Goal: Task Accomplishment & Management: Manage account settings

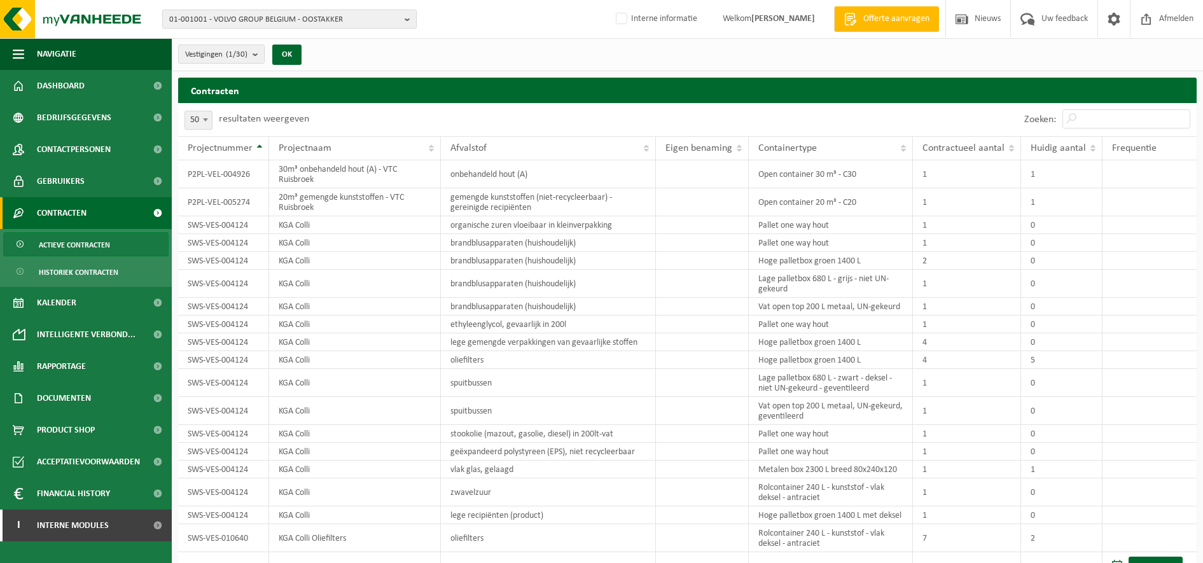
select select "50"
click at [254, 50] on button "Vestigingen (1/30)" at bounding box center [221, 54] width 87 height 19
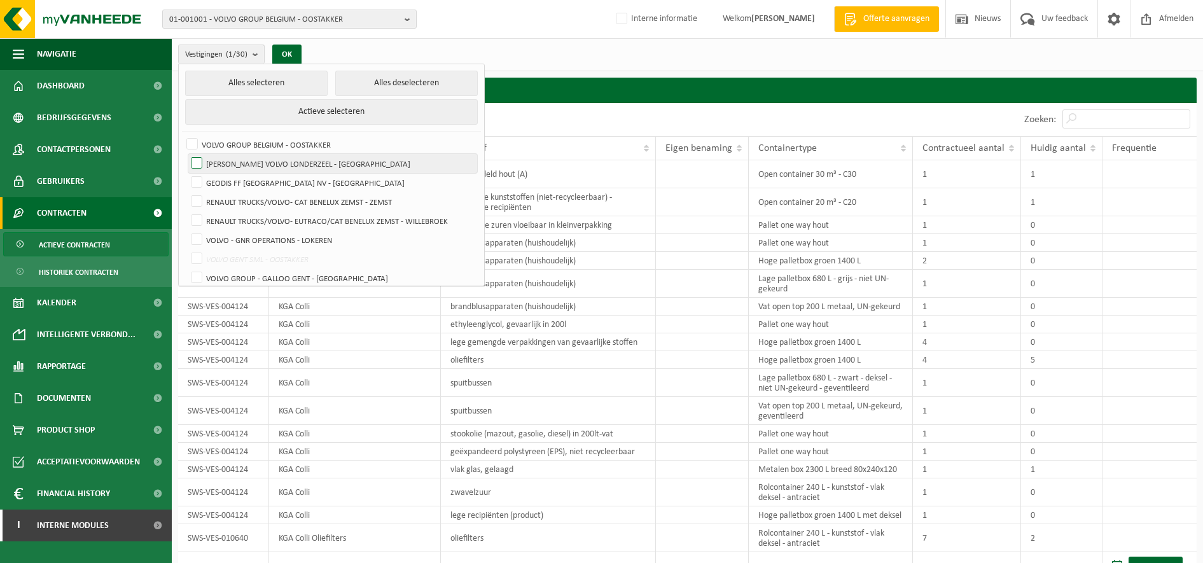
click at [335, 159] on label "[PERSON_NAME] VOLVO LONDERZEEL - [GEOGRAPHIC_DATA]" at bounding box center [332, 163] width 289 height 19
click at [186, 154] on input "[PERSON_NAME] VOLVO LONDERZEEL - [GEOGRAPHIC_DATA]" at bounding box center [186, 153] width 1 height 1
checkbox input "true"
click at [298, 53] on button "OK" at bounding box center [286, 55] width 29 height 20
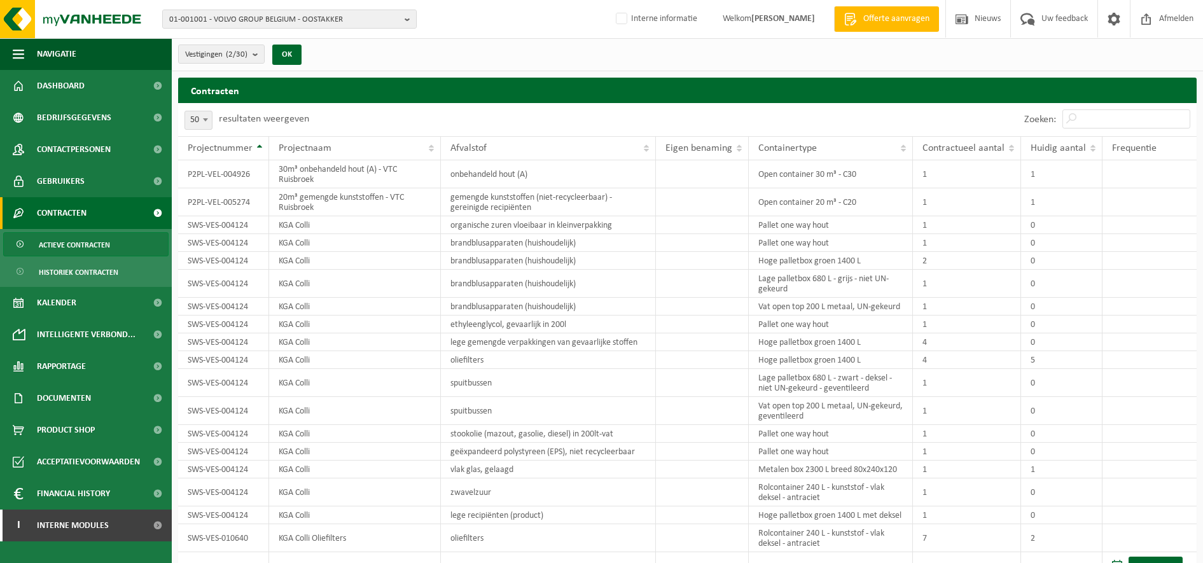
drag, startPoint x: 247, startPoint y: 50, endPoint x: 275, endPoint y: 114, distance: 70.9
click at [247, 50] on count "(2/30)" at bounding box center [237, 54] width 22 height 8
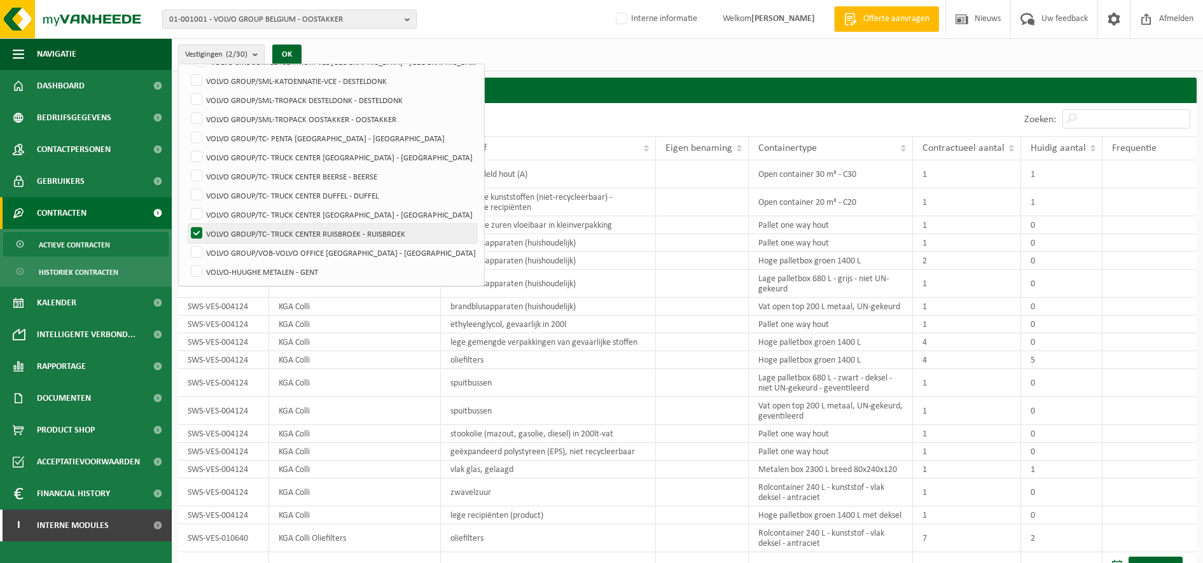
click at [246, 232] on label "VOLVO GROUP/TC- TRUCK CENTER RUISBROEK - RUISBROEK" at bounding box center [332, 233] width 289 height 19
click at [186, 224] on input "VOLVO GROUP/TC- TRUCK CENTER RUISBROEK - RUISBROEK" at bounding box center [186, 223] width 1 height 1
checkbox input "false"
click at [277, 58] on button "OK" at bounding box center [286, 55] width 29 height 20
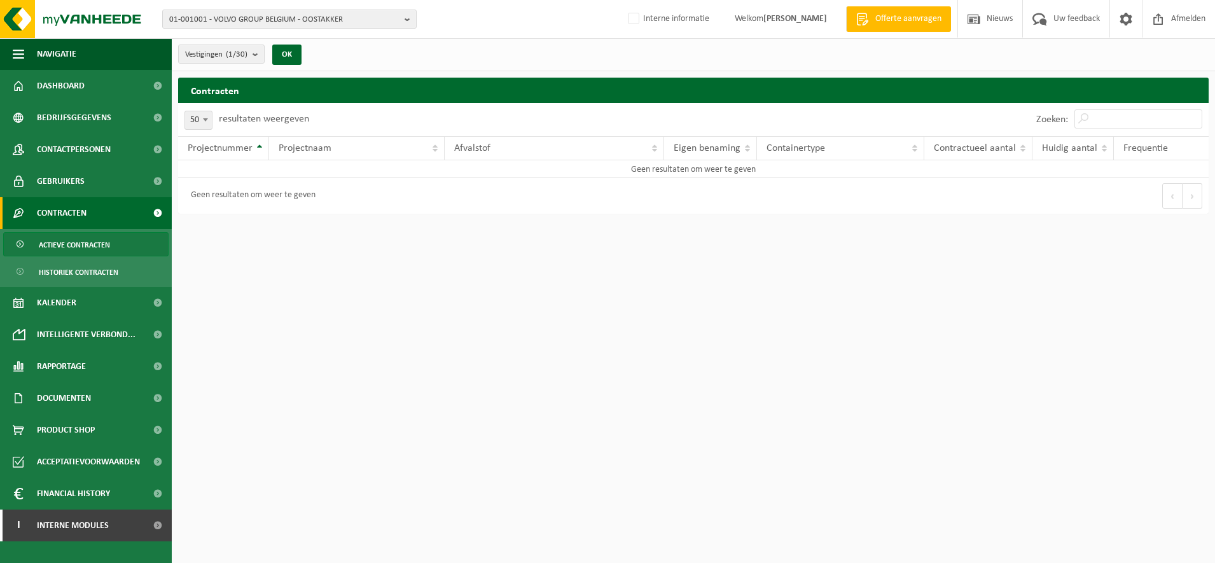
click at [534, 228] on html "01-001001 - VOLVO GROUP [GEOGRAPHIC_DATA] - OOSTAKKER 01-001001 - VOLVO GROUP […" at bounding box center [607, 281] width 1215 height 563
click at [253, 48] on button "Vestigingen (1/30)" at bounding box center [221, 54] width 87 height 19
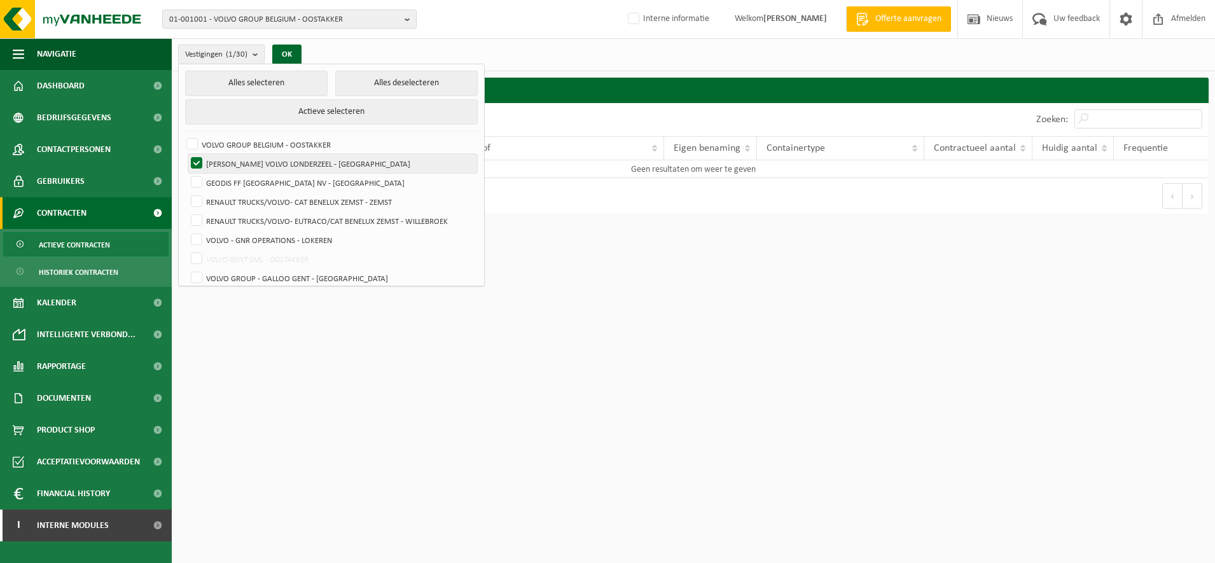
click at [287, 159] on label "[PERSON_NAME] VOLVO LONDERZEEL - [GEOGRAPHIC_DATA]" at bounding box center [332, 163] width 289 height 19
click at [186, 154] on input "[PERSON_NAME] VOLVO LONDERZEEL - [GEOGRAPHIC_DATA]" at bounding box center [186, 153] width 1 height 1
checkbox input "false"
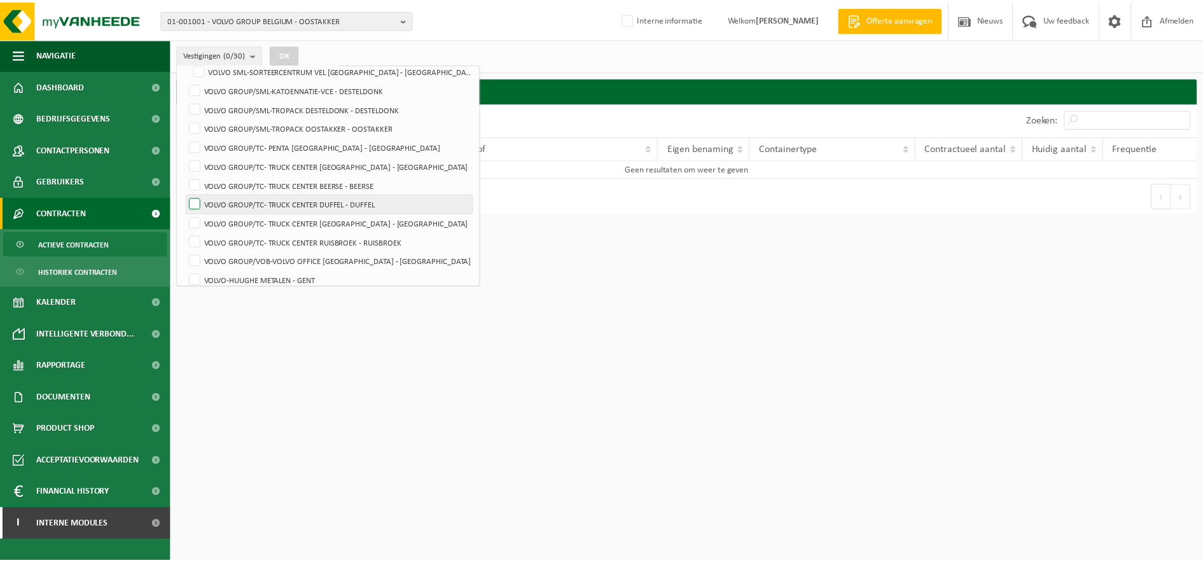
scroll to position [426, 0]
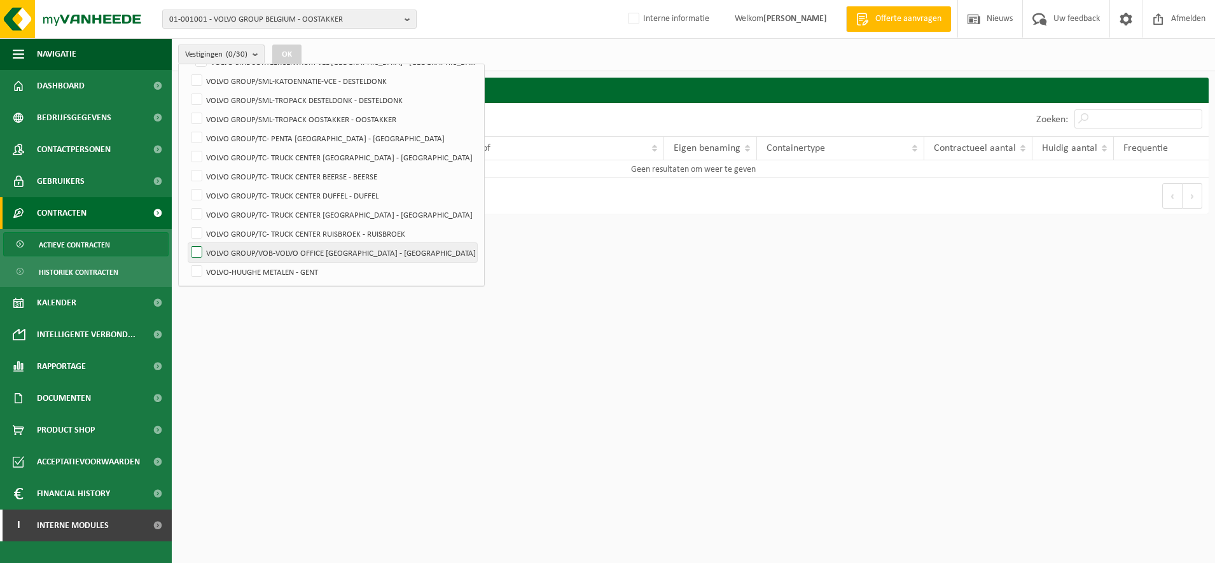
click at [317, 245] on label "VOLVO GROUP/VOB-VOLVO OFFICE [GEOGRAPHIC_DATA] - [GEOGRAPHIC_DATA]" at bounding box center [332, 252] width 289 height 19
click at [186, 243] on input "VOLVO GROUP/VOB-VOLVO OFFICE [GEOGRAPHIC_DATA] - [GEOGRAPHIC_DATA]" at bounding box center [186, 242] width 1 height 1
checkbox input "true"
click at [289, 47] on button "OK" at bounding box center [286, 55] width 29 height 20
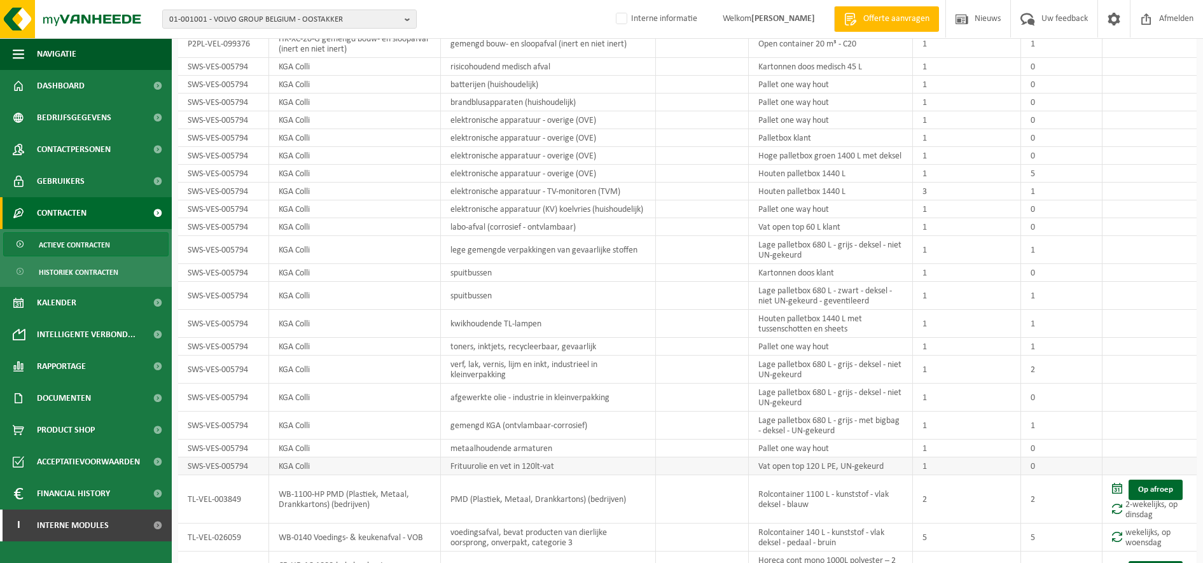
scroll to position [245, 0]
